Goal: Information Seeking & Learning: Learn about a topic

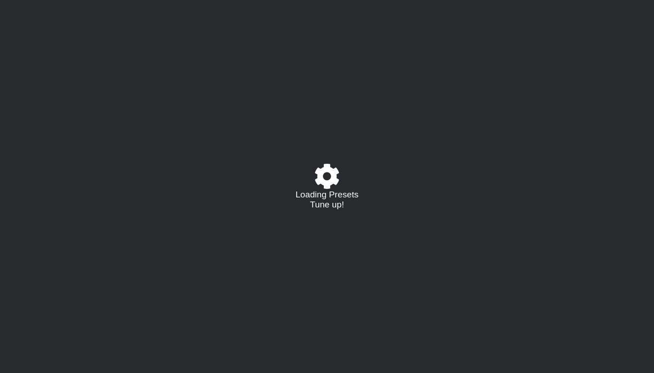
select select "/02VGM8YN"
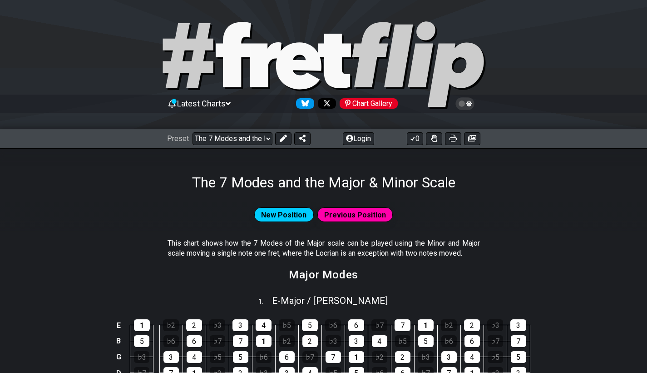
click at [469, 103] on icon at bounding box center [469, 103] width 6 height 6
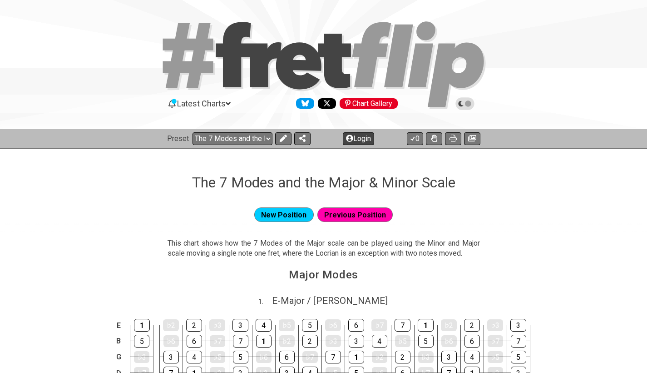
click at [359, 135] on button "Login" at bounding box center [358, 138] width 31 height 13
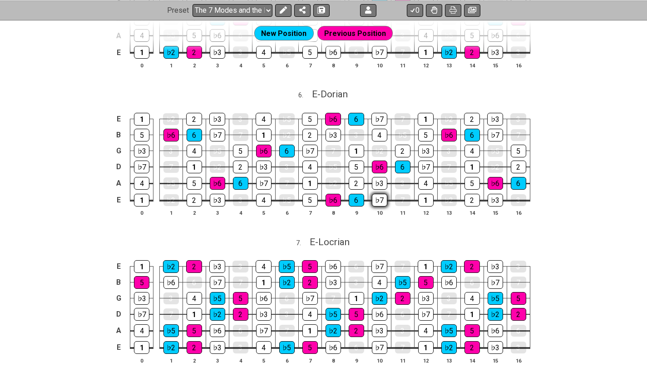
scroll to position [1180, 0]
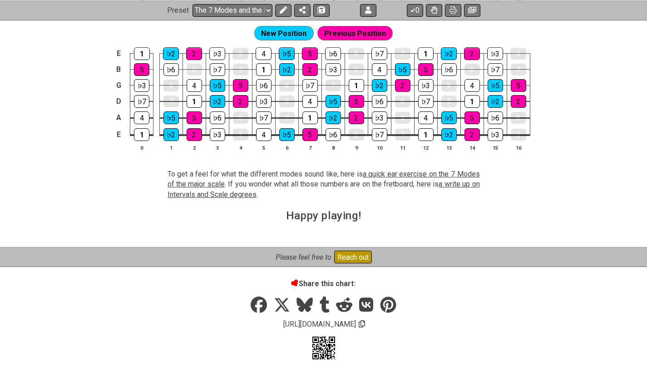
click at [463, 181] on span "a write up on Intervals and Scale degrees" at bounding box center [324, 188] width 313 height 19
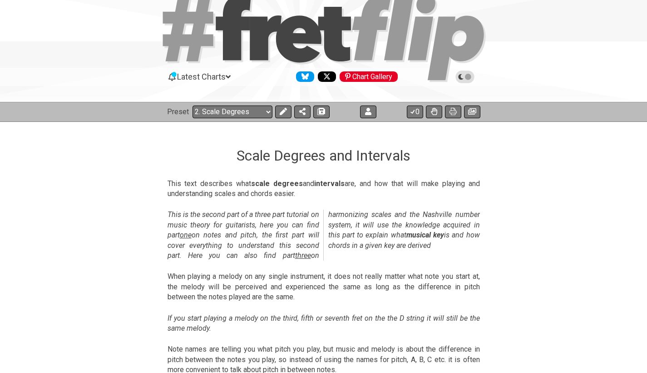
scroll to position [25, 0]
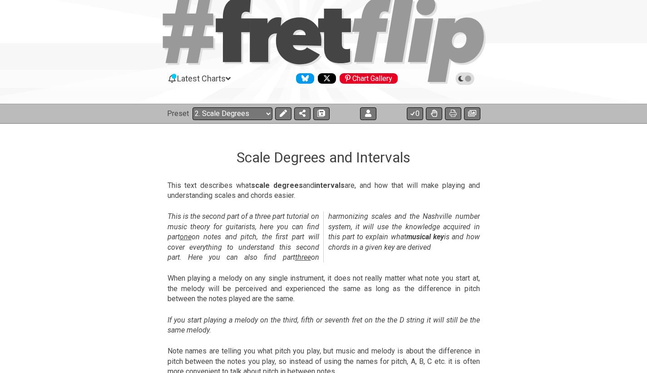
select select "/musical-notes-explained"
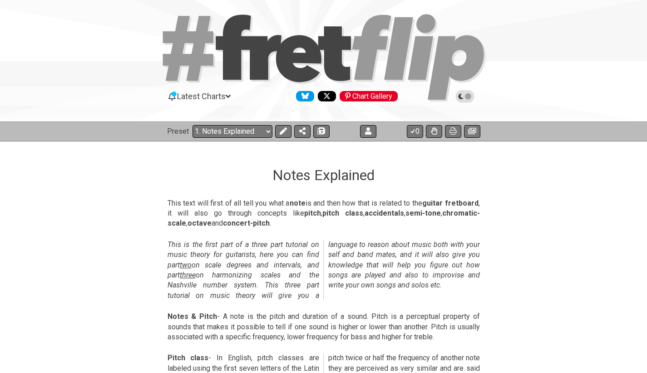
scroll to position [79, 0]
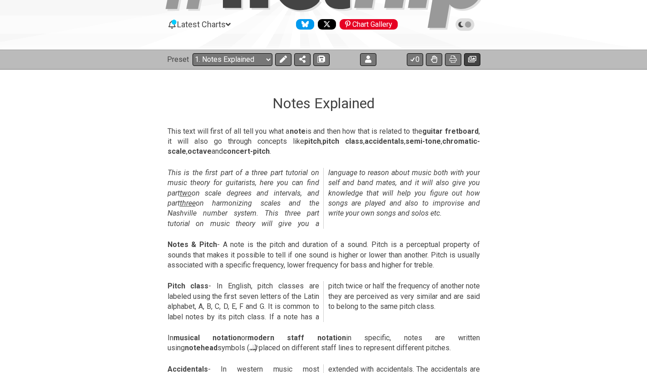
click at [470, 58] on icon at bounding box center [472, 59] width 8 height 6
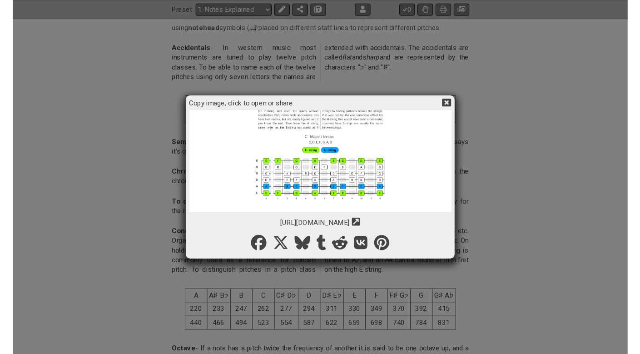
scroll to position [477, 0]
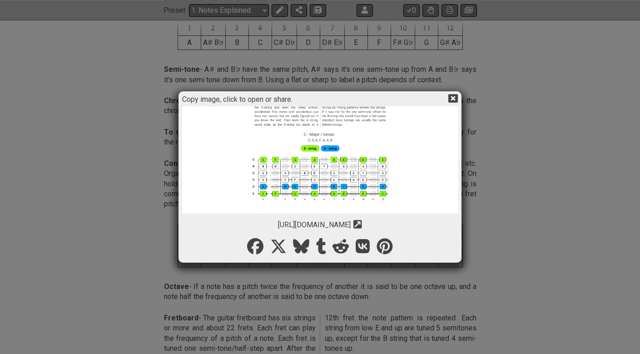
drag, startPoint x: 421, startPoint y: 88, endPoint x: 583, endPoint y: 56, distance: 165.2
click at [583, 56] on div "Copy image, click to open or share. https://img.fretflip.com/022BYXQ14-mfh8h4fj…" at bounding box center [320, 177] width 640 height 354
click at [274, 159] on img at bounding box center [320, 7] width 276 height 414
